Goal: Find specific page/section: Find specific page/section

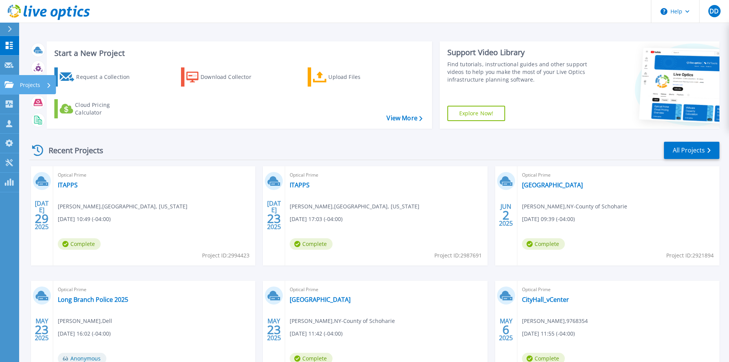
click at [7, 86] on icon at bounding box center [9, 84] width 9 height 7
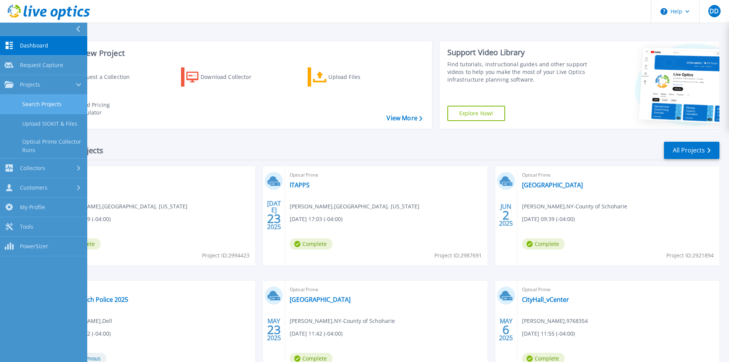
click at [48, 102] on link "Search Projects" at bounding box center [43, 105] width 87 height 20
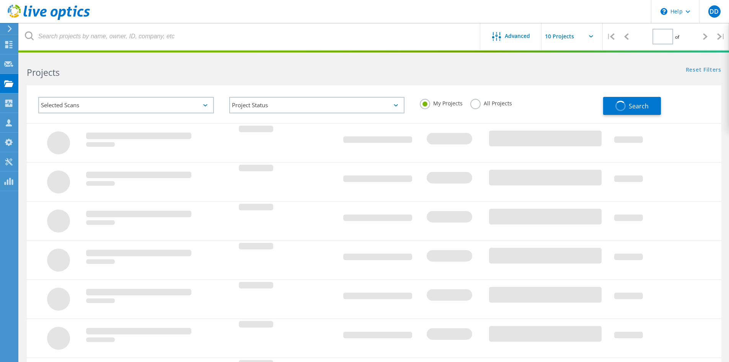
type input "1"
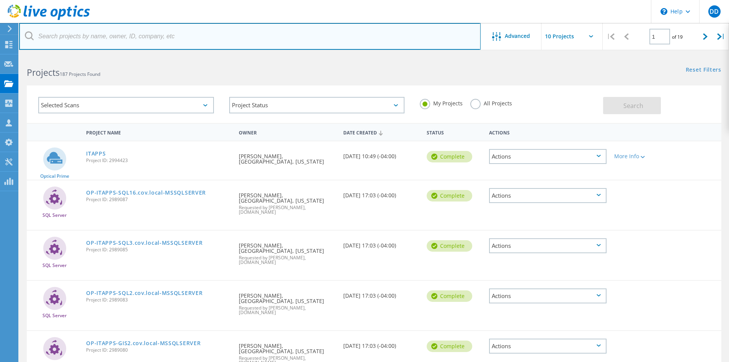
click at [98, 41] on input "text" at bounding box center [249, 36] width 461 height 27
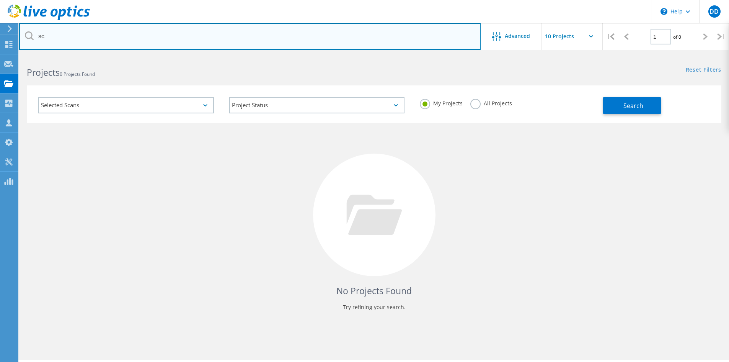
type input "s"
type input "fish"
